Goal: Information Seeking & Learning: Understand process/instructions

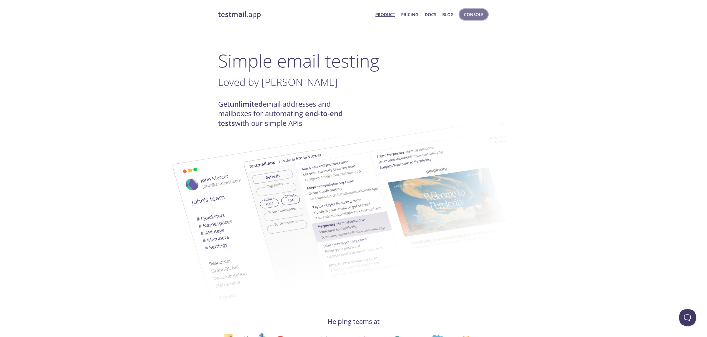
click at [474, 17] on span "Console" at bounding box center [473, 14] width 19 height 7
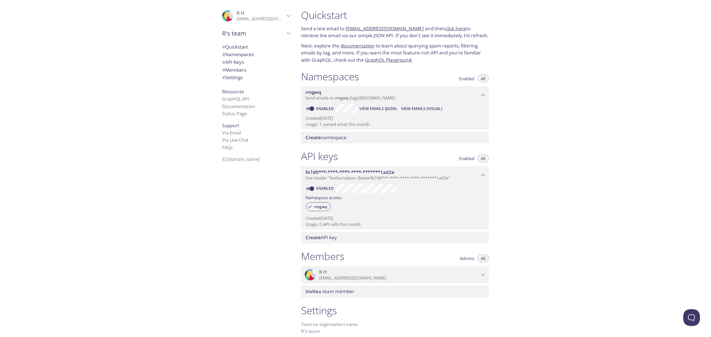
click at [245, 43] on span "# Quickstart" at bounding box center [256, 46] width 68 height 7
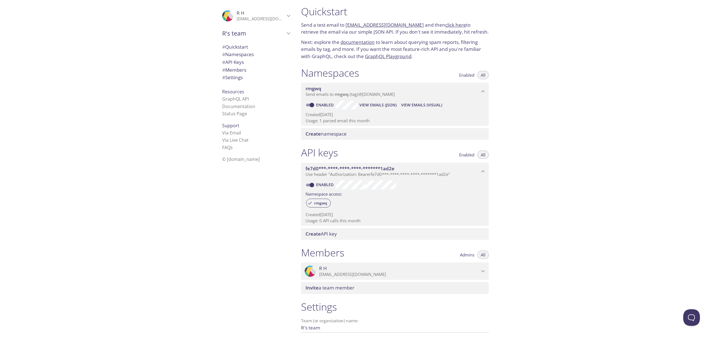
click at [374, 96] on span "Send emails to rmgwq . {tag} @[DOMAIN_NAME]" at bounding box center [349, 94] width 89 height 6
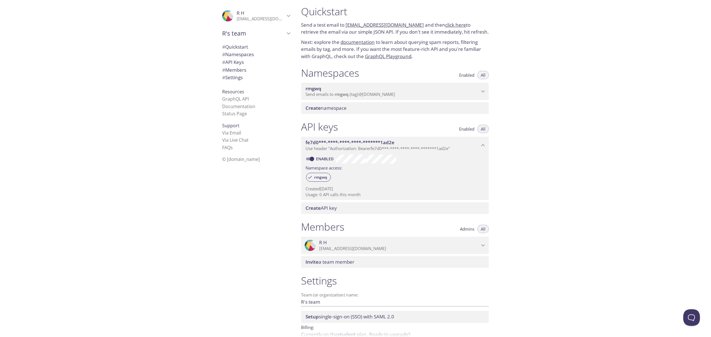
click at [374, 92] on span "Send emails to rmgwq . {tag} @[DOMAIN_NAME]" at bounding box center [349, 94] width 89 height 6
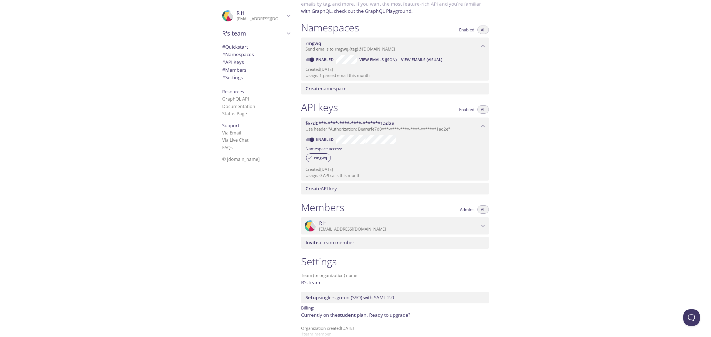
scroll to position [58, 0]
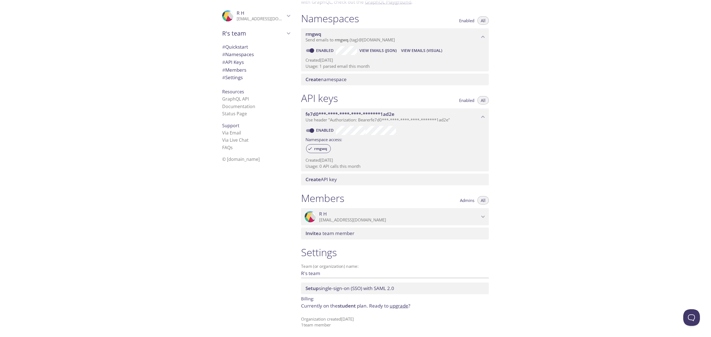
click at [235, 53] on span "# Namespaces" at bounding box center [238, 54] width 32 height 6
click at [280, 14] on span "R H" at bounding box center [261, 13] width 48 height 6
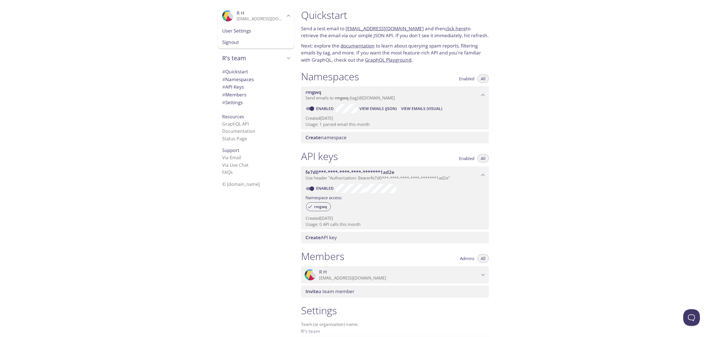
click at [454, 28] on link "click here" at bounding box center [455, 28] width 21 height 6
